Goal: Contribute content: Add original content to the website for others to see

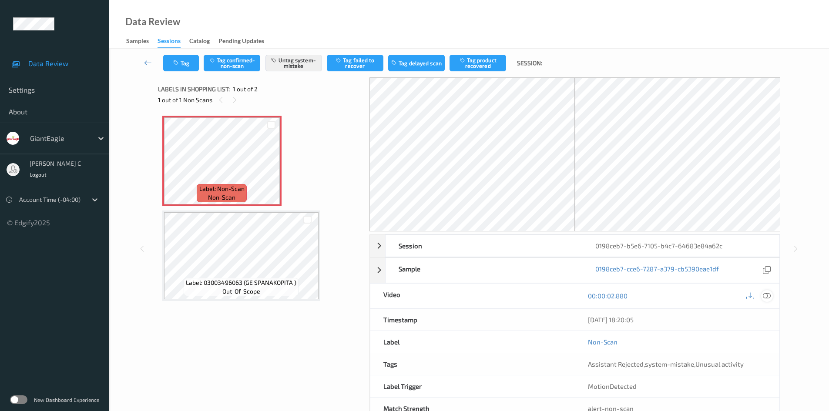
click at [771, 294] on div at bounding box center [767, 296] width 12 height 12
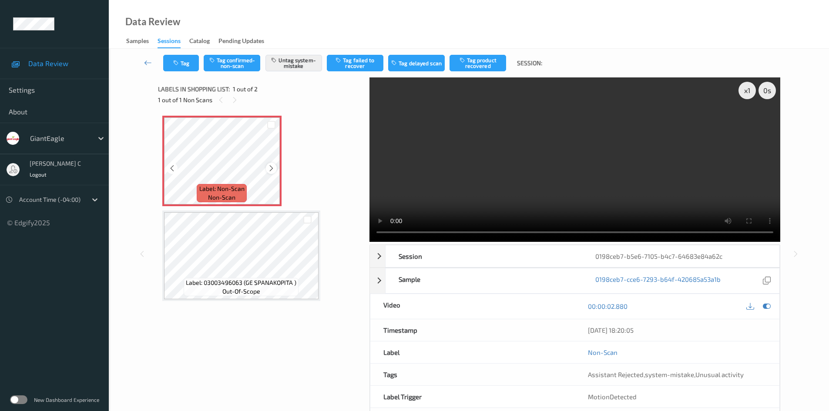
click at [272, 168] on icon at bounding box center [271, 169] width 7 height 8
click at [311, 60] on button "Untag system-mistake" at bounding box center [293, 63] width 57 height 17
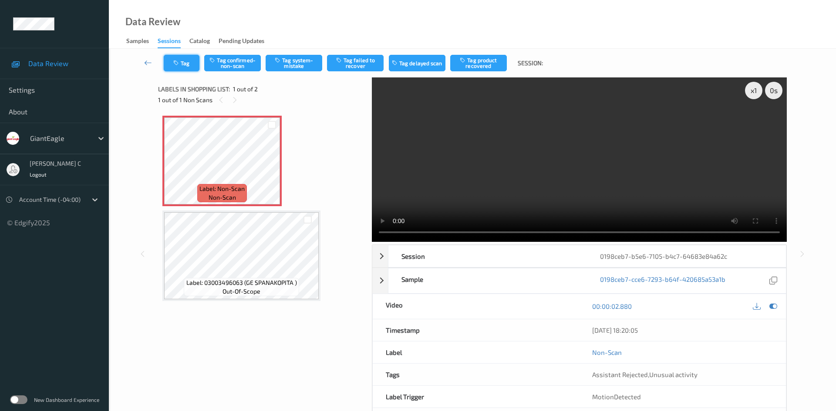
click at [190, 65] on button "Tag" at bounding box center [182, 63] width 36 height 17
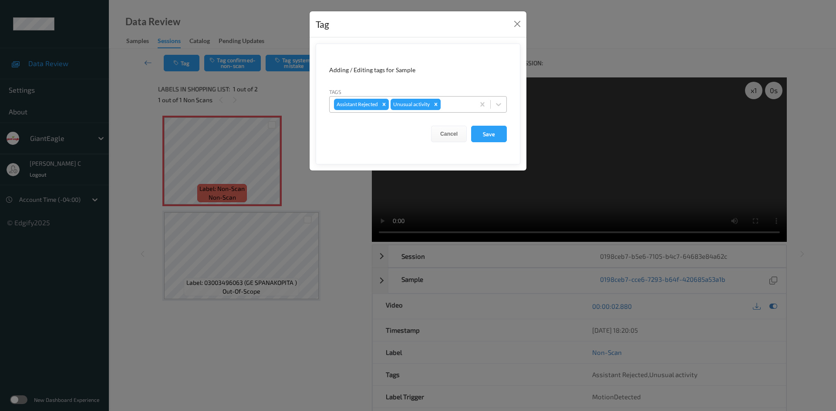
click at [435, 105] on icon "Remove Unusual activity" at bounding box center [435, 104] width 3 height 3
click at [481, 137] on button "Save" at bounding box center [489, 134] width 36 height 17
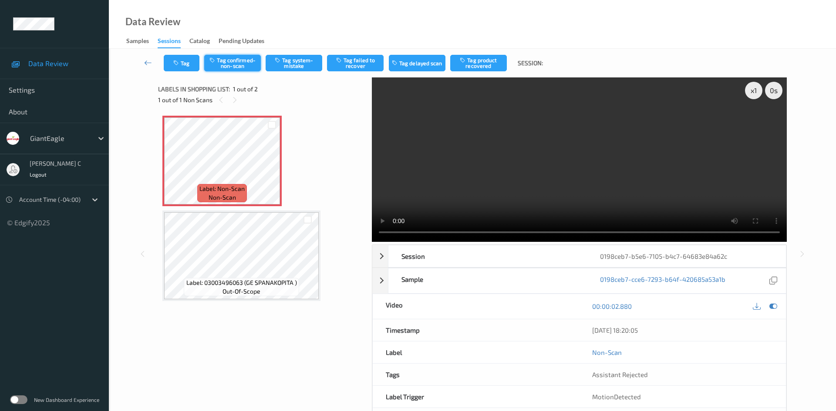
click at [246, 67] on button "Tag confirmed-non-scan" at bounding box center [232, 63] width 57 height 17
click at [487, 64] on button "Tag product recovered" at bounding box center [478, 63] width 57 height 17
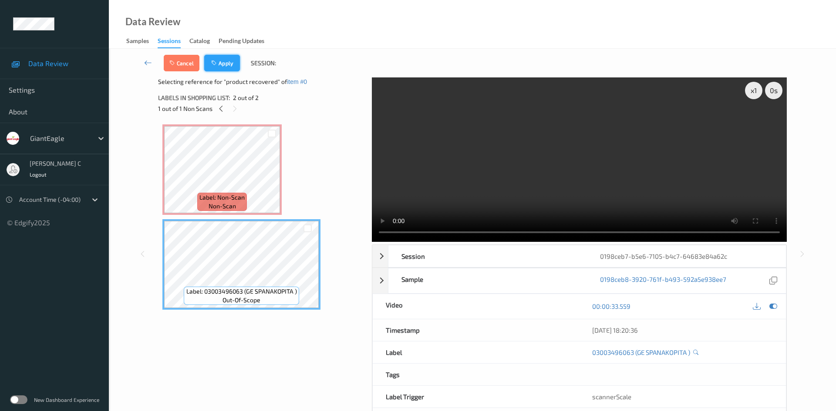
click at [222, 61] on button "Apply" at bounding box center [222, 63] width 36 height 17
